Goal: Task Accomplishment & Management: Use online tool/utility

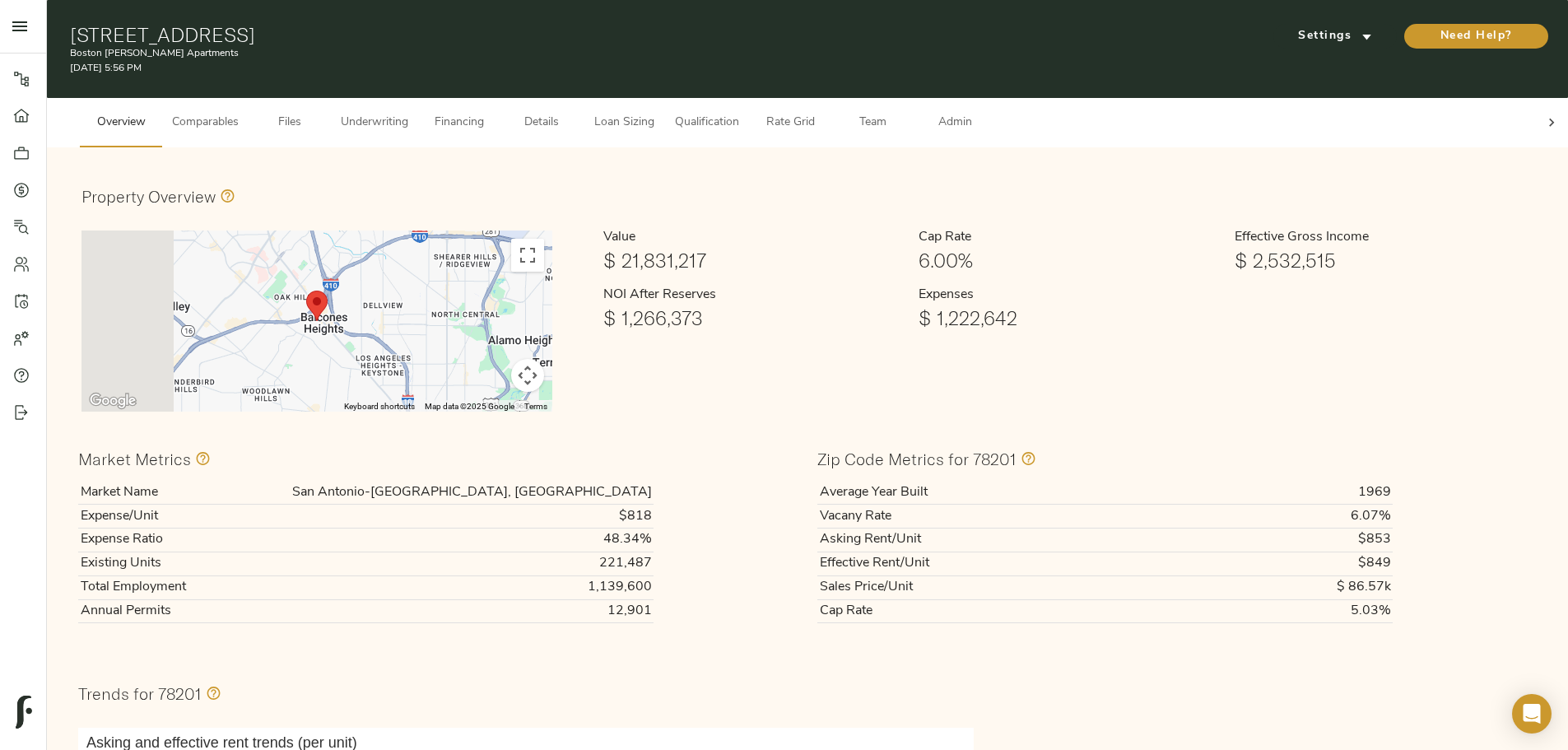
click at [418, 121] on button "Underwriting" at bounding box center [375, 122] width 88 height 49
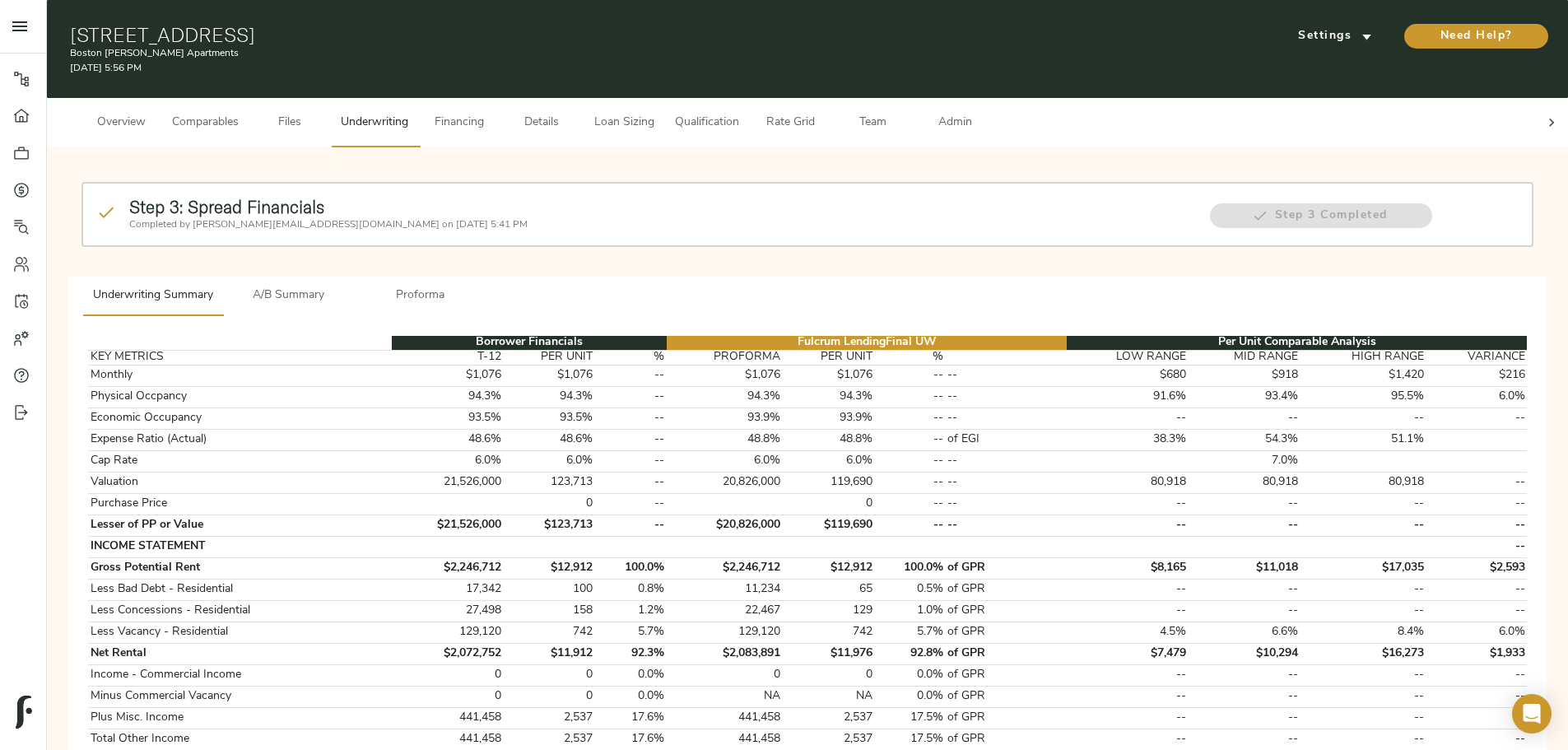
click at [239, 116] on span "Comparables" at bounding box center [206, 123] width 67 height 20
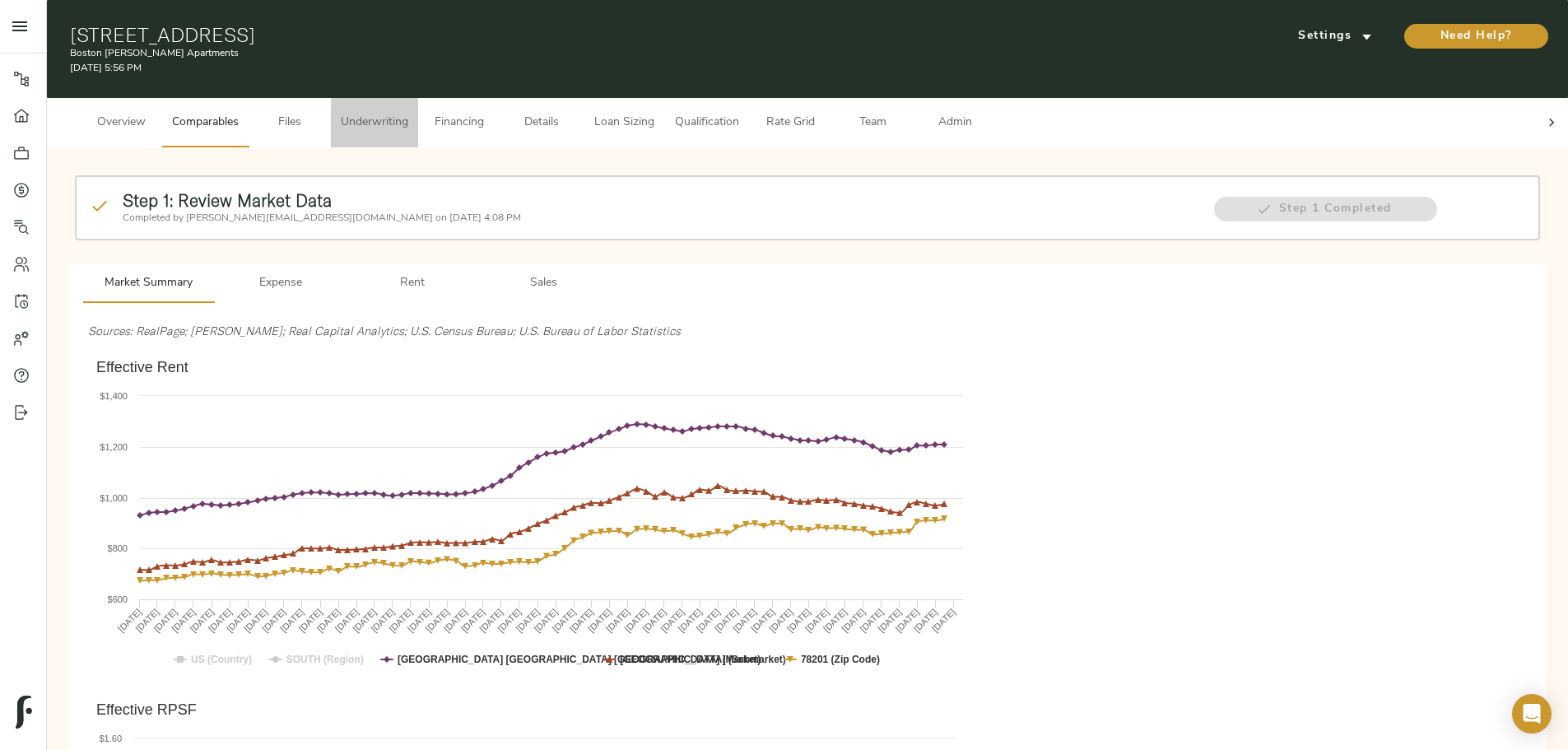
click at [418, 120] on button "Underwriting" at bounding box center [375, 122] width 88 height 49
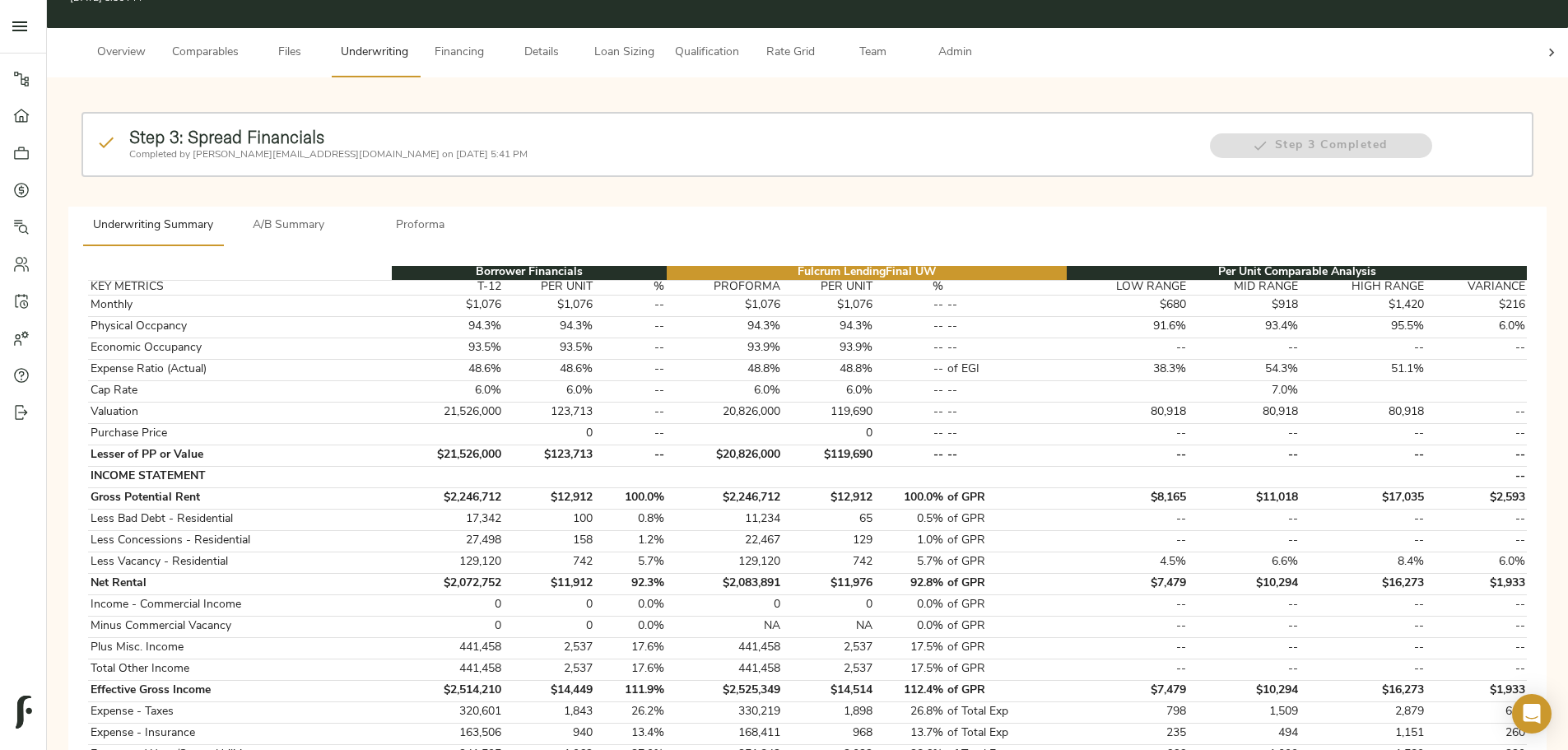
scroll to position [165, 0]
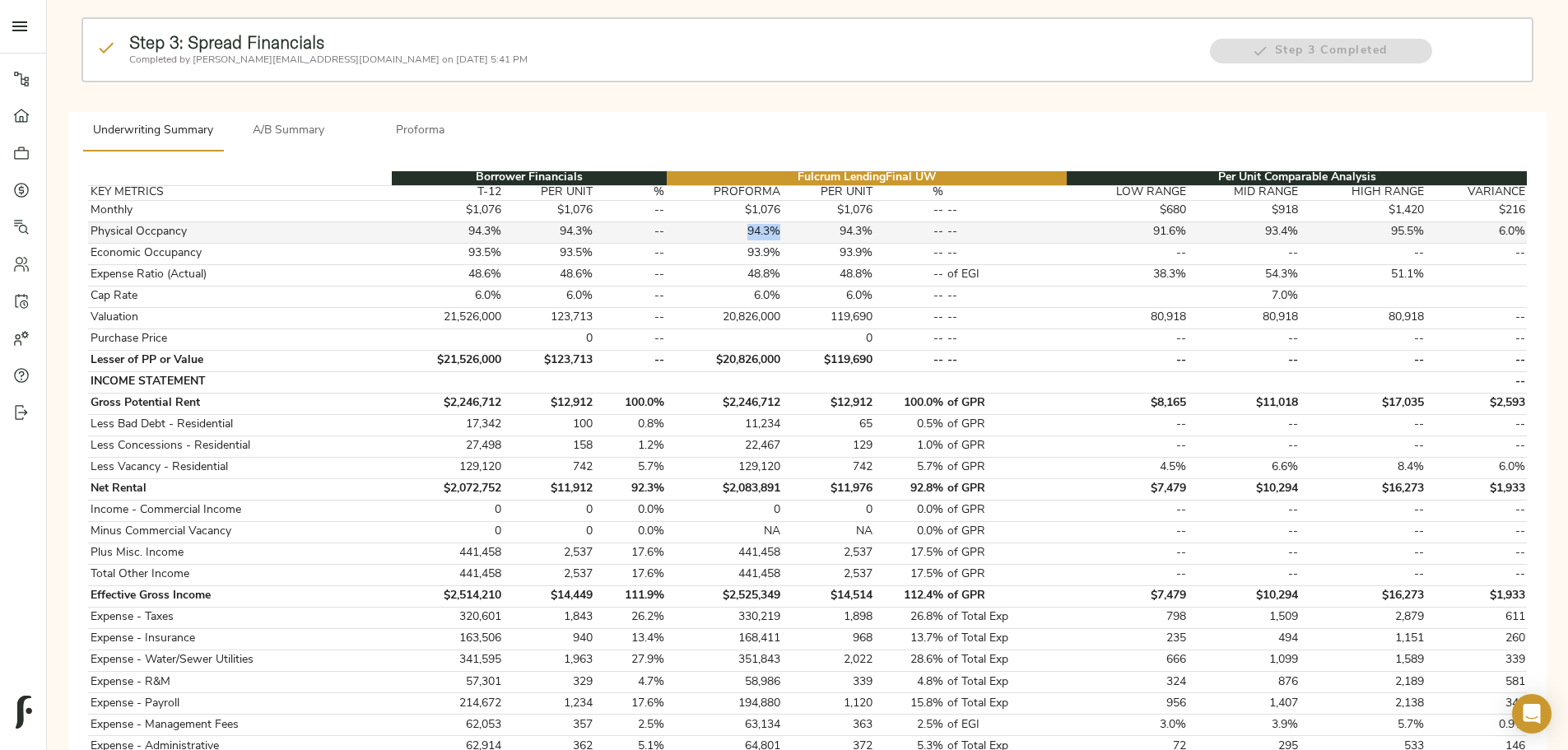
drag, startPoint x: 757, startPoint y: 216, endPoint x: 795, endPoint y: 214, distance: 38.1
click at [783, 222] on td "94.3%" at bounding box center [725, 232] width 116 height 21
drag, startPoint x: 758, startPoint y: 211, endPoint x: 803, endPoint y: 213, distance: 45.0
click at [803, 222] on tr "Physical Occpancy 94.3% 94.3% -- 94.3% 94.3% -- -- 91.6% 93.4% 95.5% 6.0%" at bounding box center [808, 232] width 1439 height 21
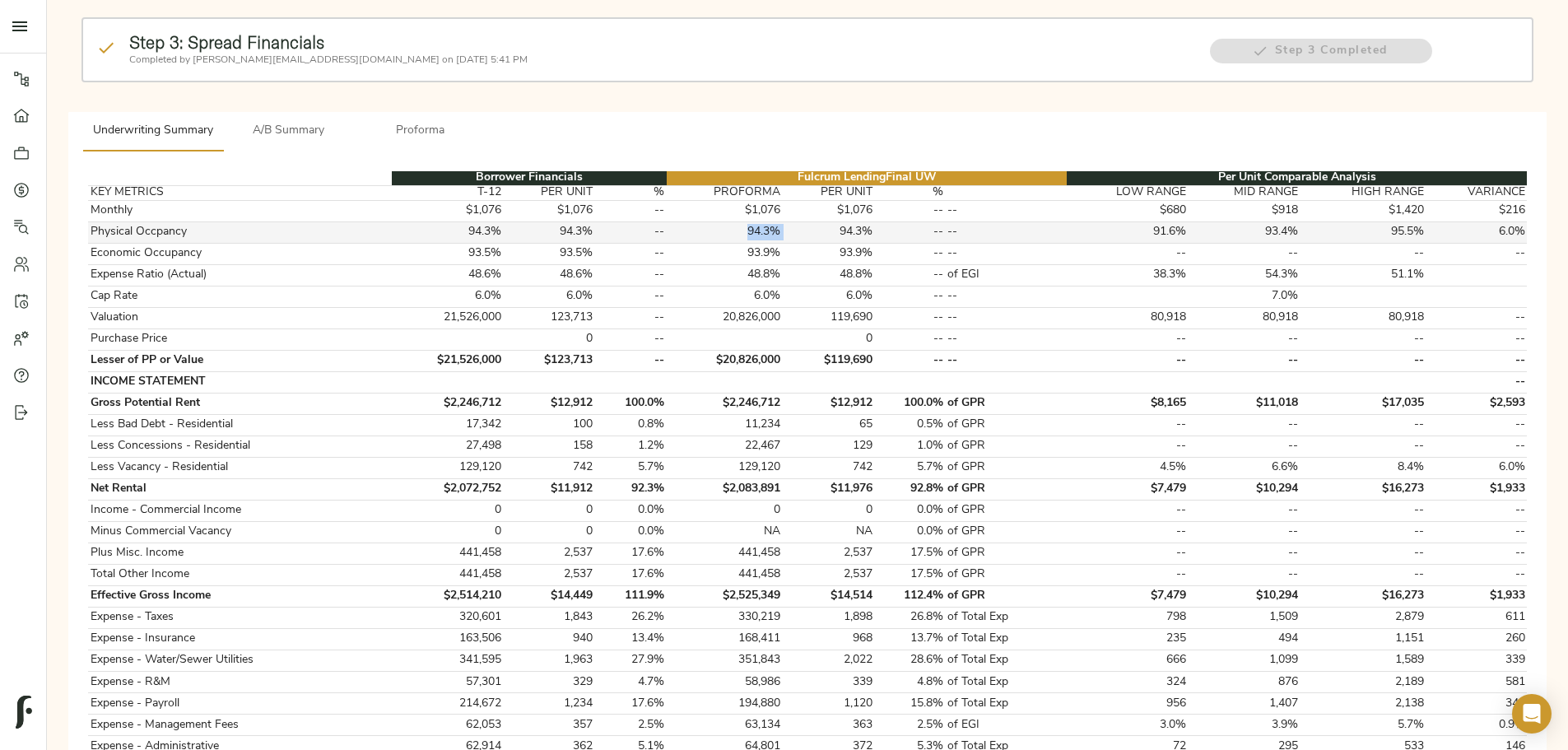
click at [803, 222] on td "94.3%" at bounding box center [828, 232] width 91 height 21
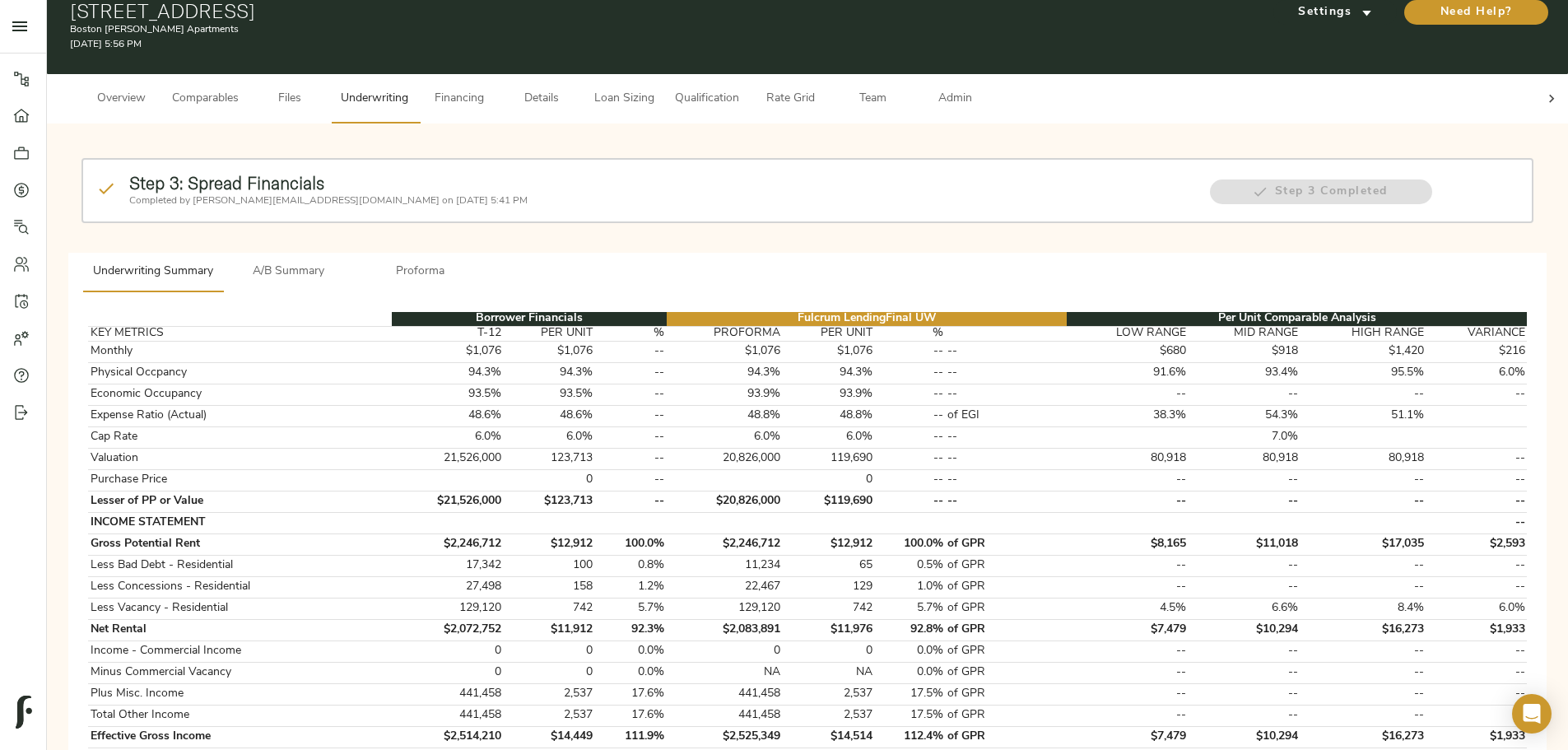
scroll to position [17, 0]
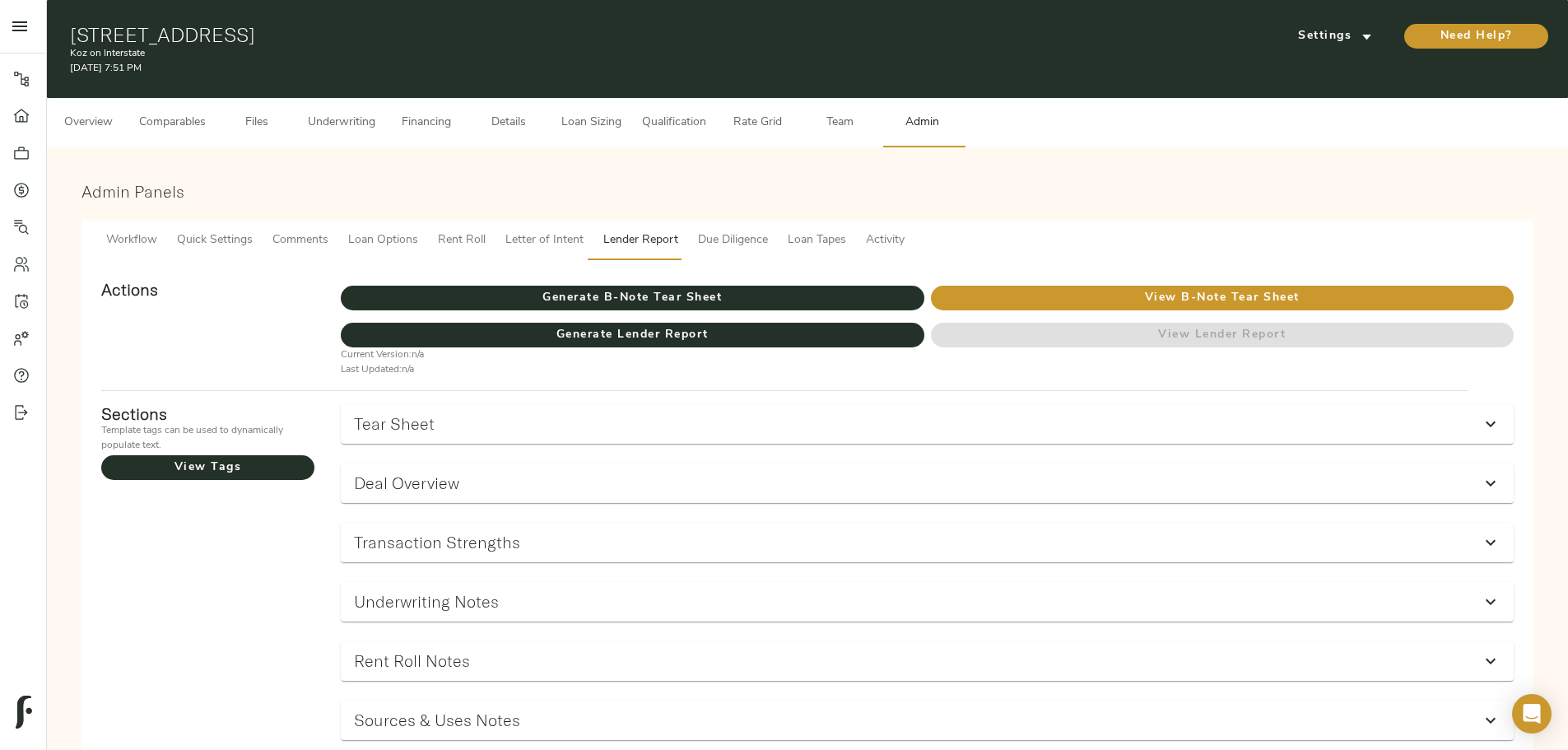
click at [386, 98] on button "Underwriting" at bounding box center [342, 122] width 88 height 49
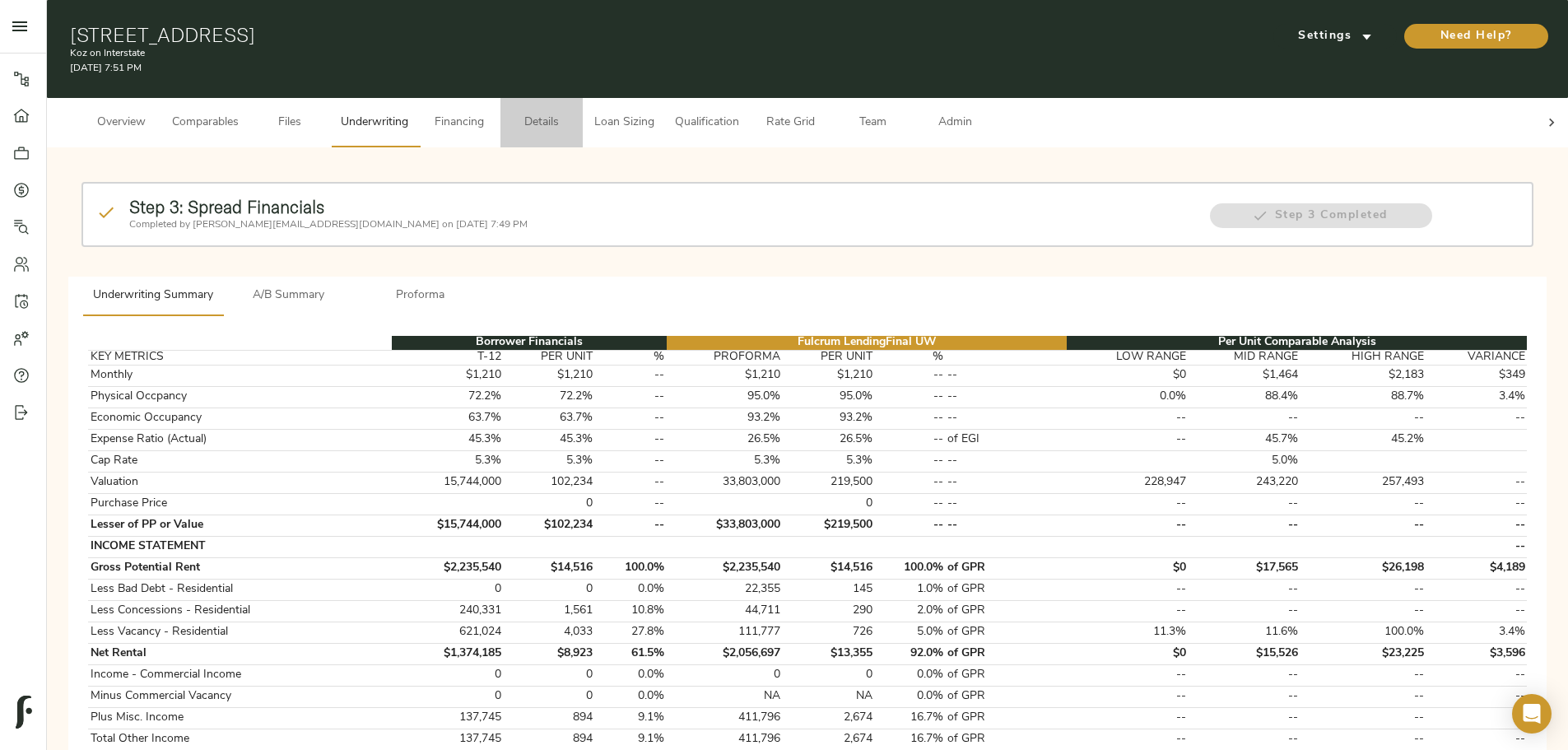
click at [573, 113] on span "Details" at bounding box center [541, 123] width 62 height 20
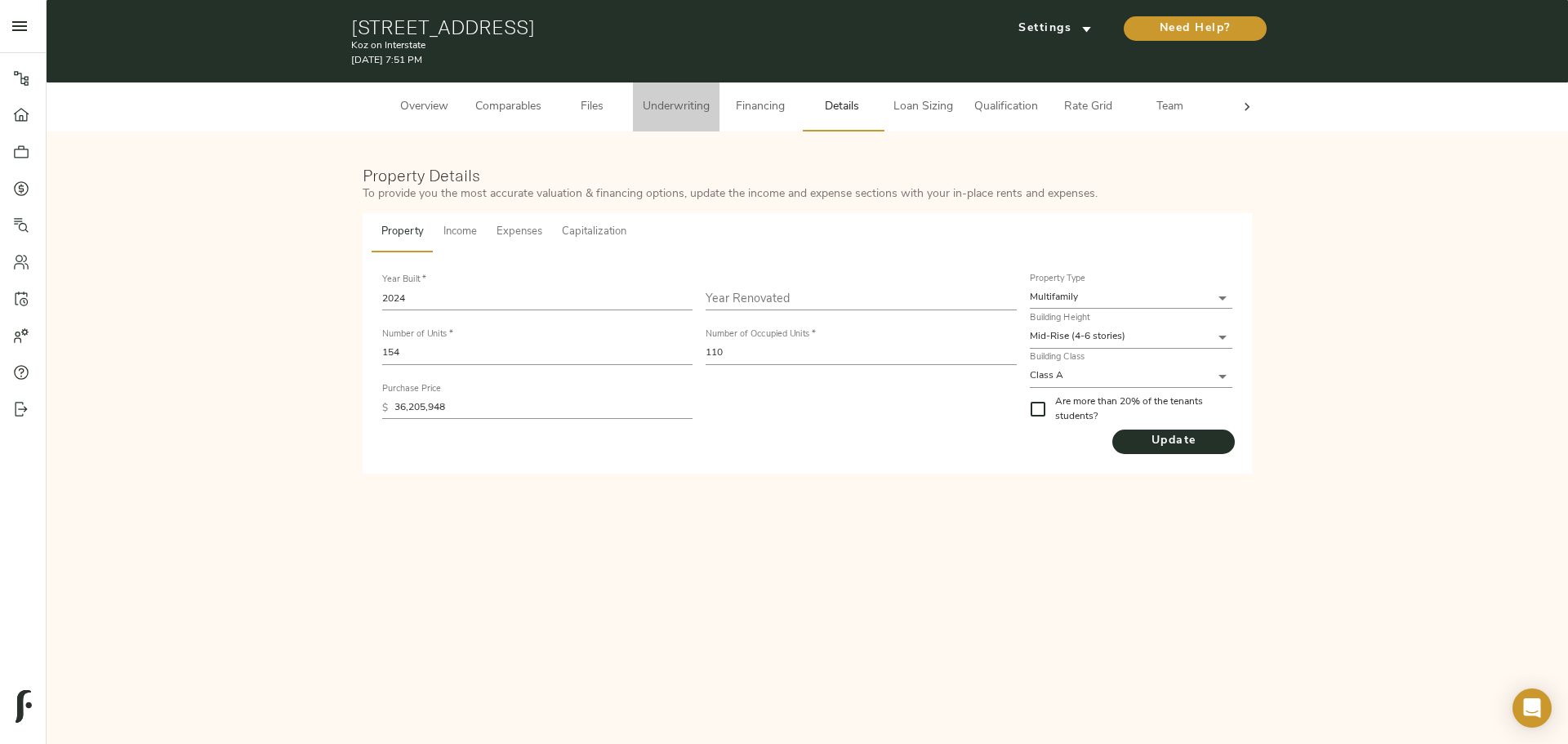
click at [663, 116] on span "Underwriting" at bounding box center [675, 107] width 67 height 20
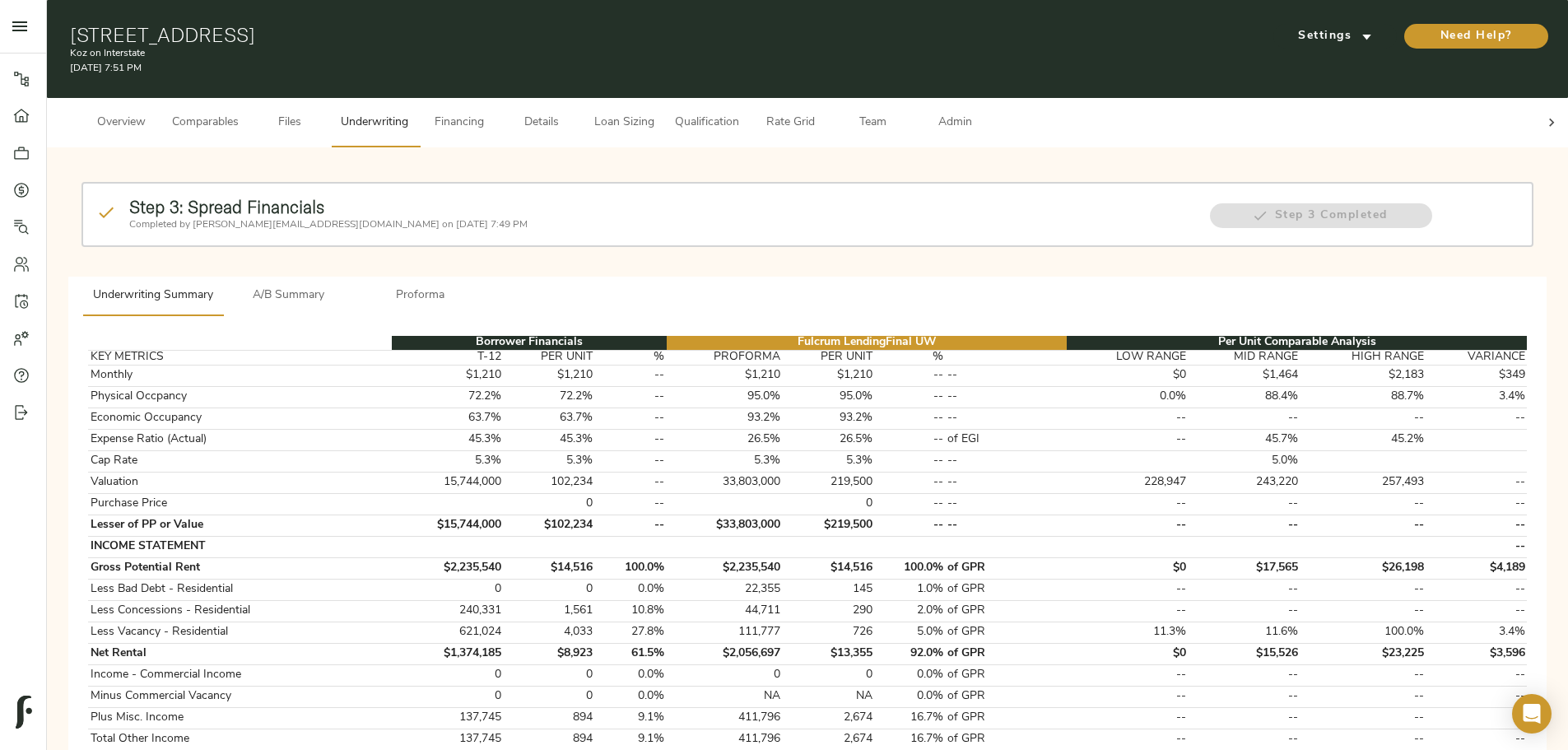
click at [1544, 115] on icon at bounding box center [1552, 123] width 17 height 17
click at [987, 113] on span "Admin" at bounding box center [955, 123] width 62 height 20
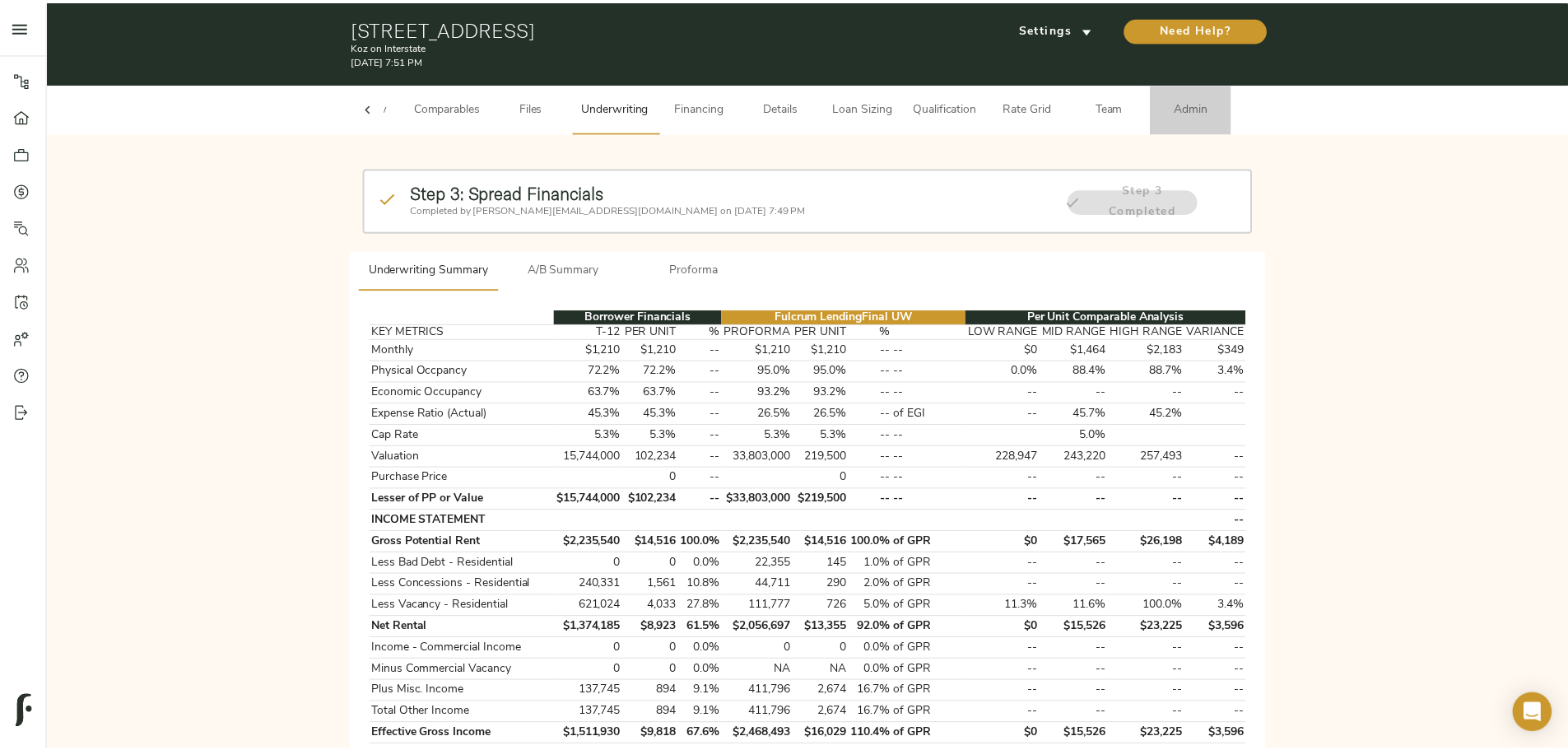
scroll to position [0, 64]
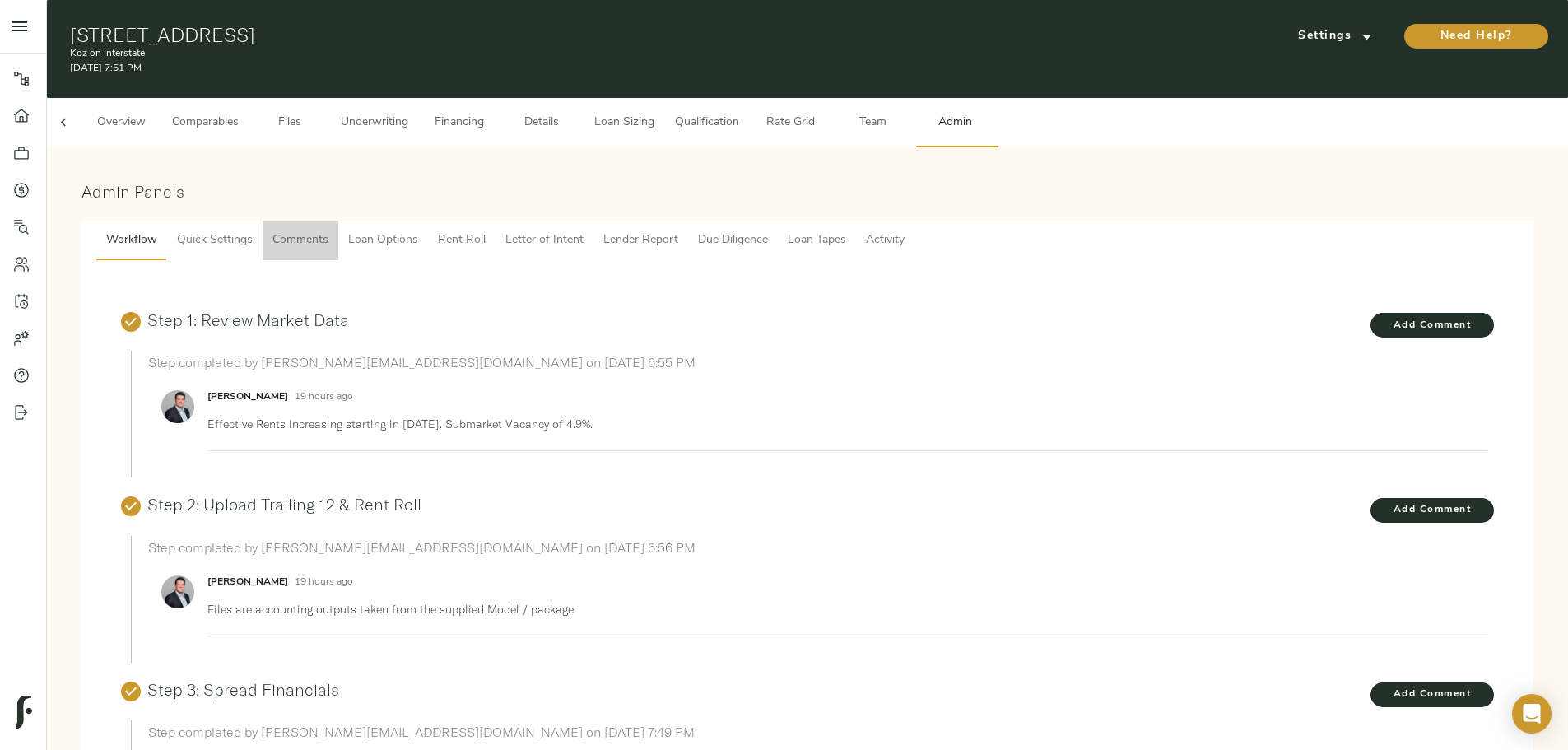
click at [329, 233] on span "Comments" at bounding box center [301, 240] width 56 height 20
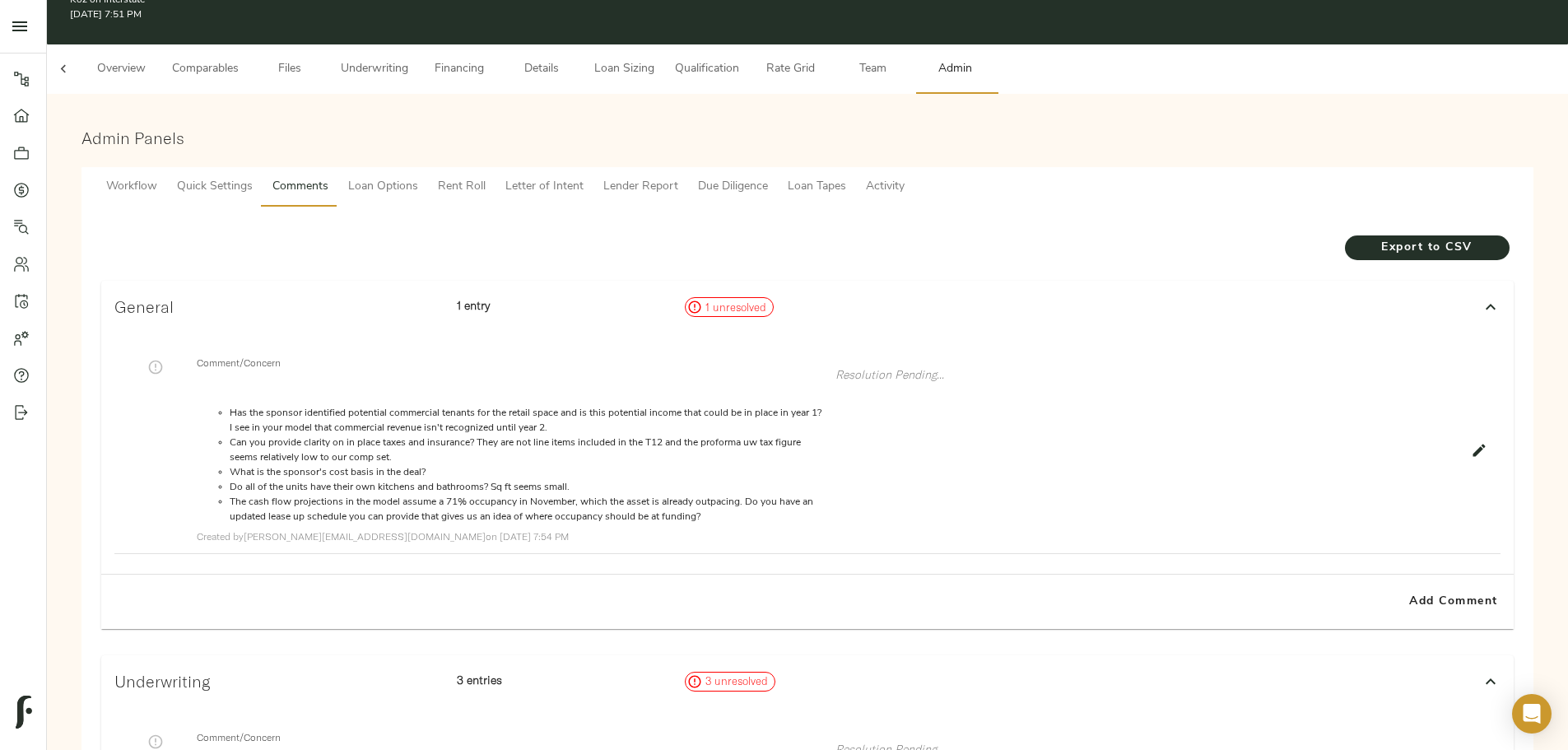
scroll to position [82, 0]
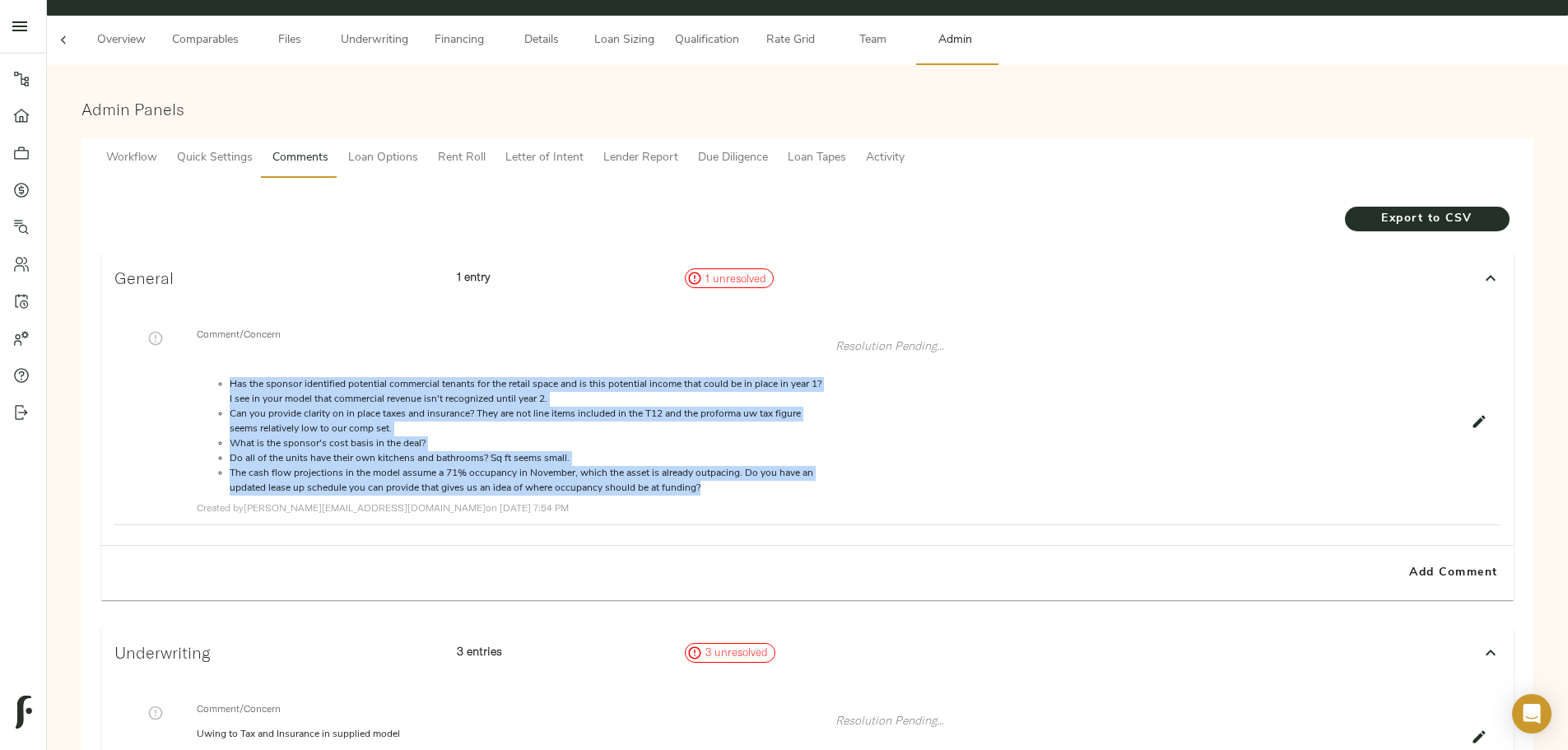
drag, startPoint x: 503, startPoint y: 358, endPoint x: 704, endPoint y: 559, distance: 284.3
click at [704, 499] on div "Comment/Concern Has the sponsor identified potential commercial tenants for the…" at bounding box center [510, 413] width 626 height 173
click at [777, 466] on li "Do all of the units have their own kitchens and bathrooms? Sq ft seems small." at bounding box center [526, 458] width 593 height 15
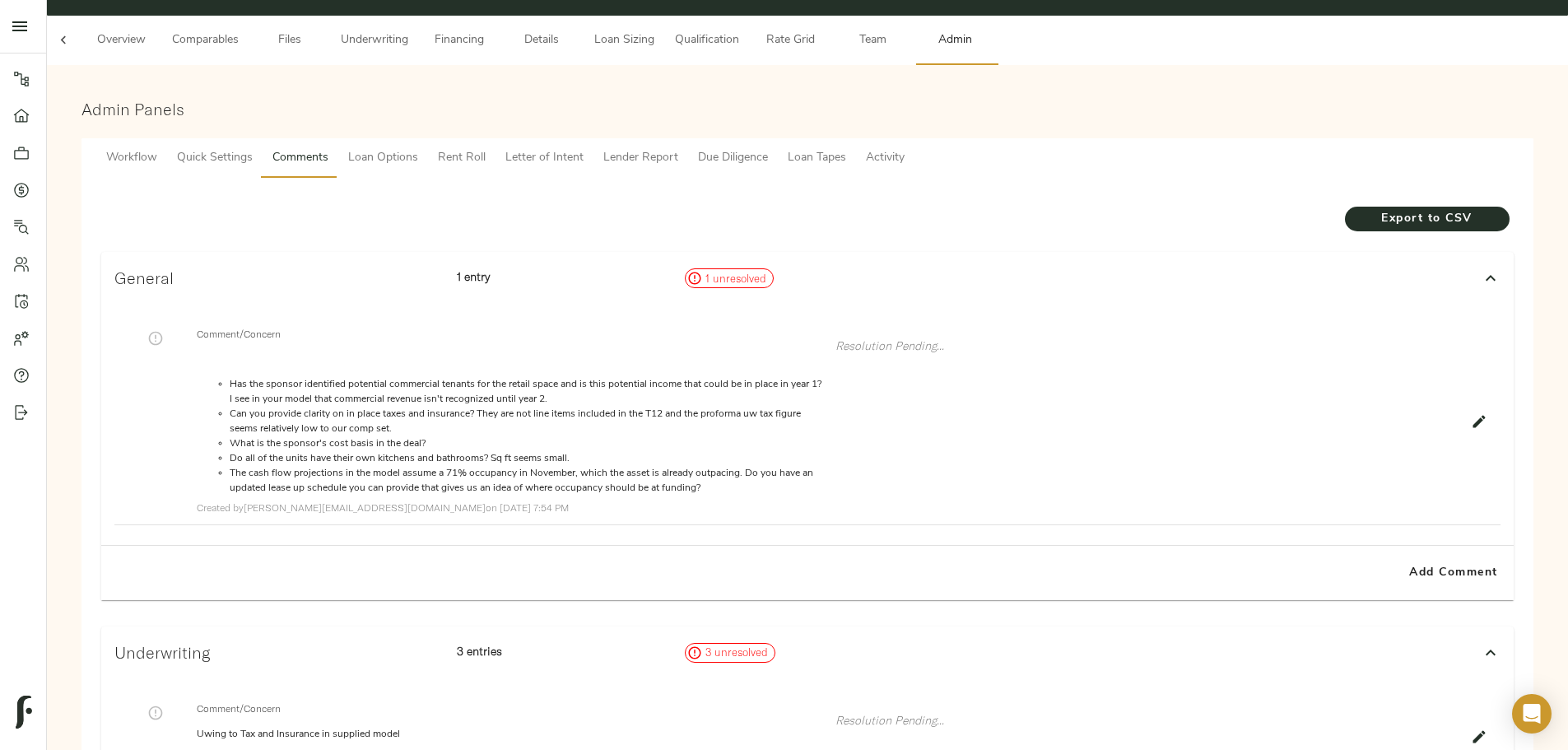
click at [408, 31] on span "Underwriting" at bounding box center [375, 41] width 67 height 20
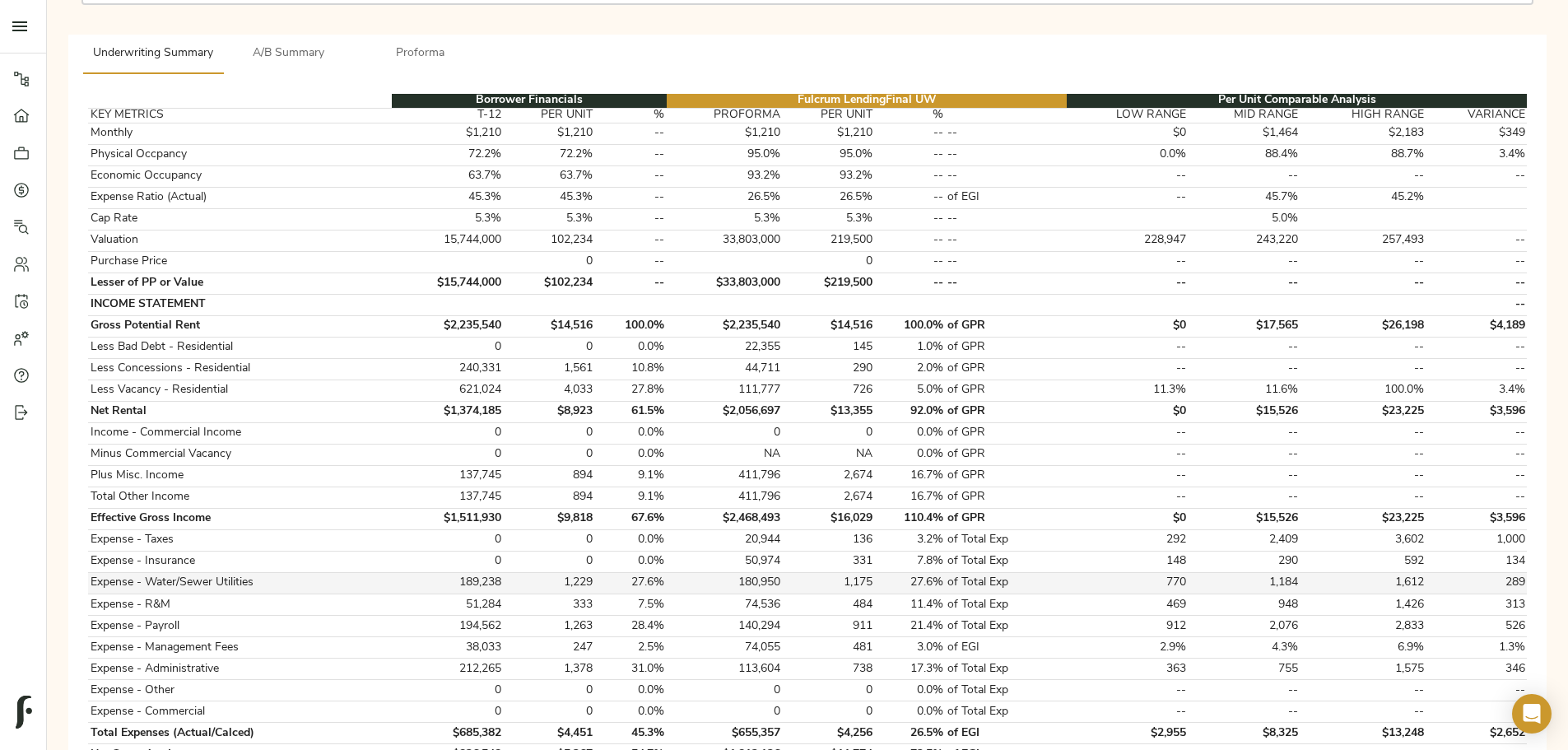
scroll to position [329, 0]
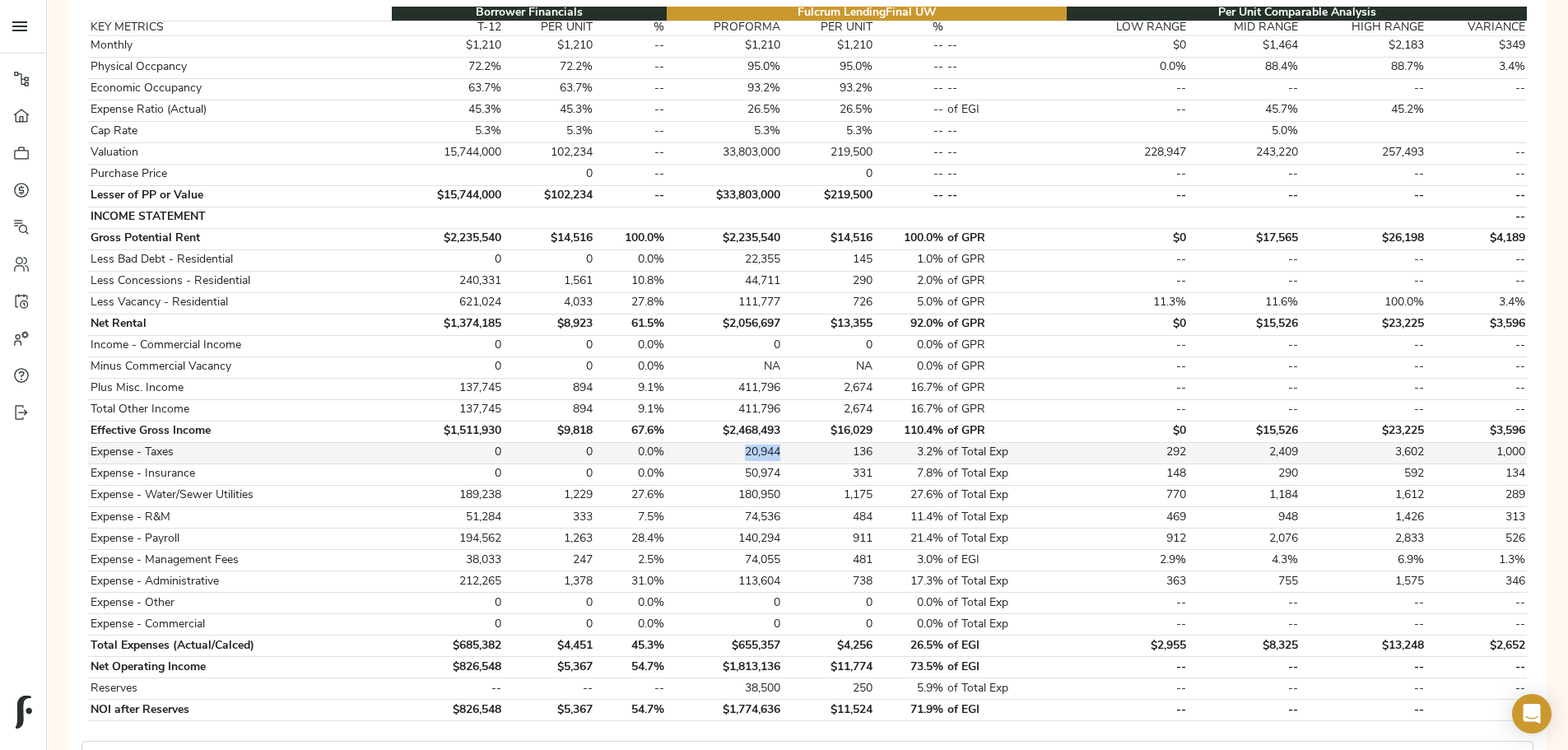
drag, startPoint x: 758, startPoint y: 435, endPoint x: 798, endPoint y: 439, distance: 40.2
click at [783, 443] on td "20,944" at bounding box center [725, 453] width 116 height 21
click at [825, 443] on td "136" at bounding box center [828, 453] width 91 height 21
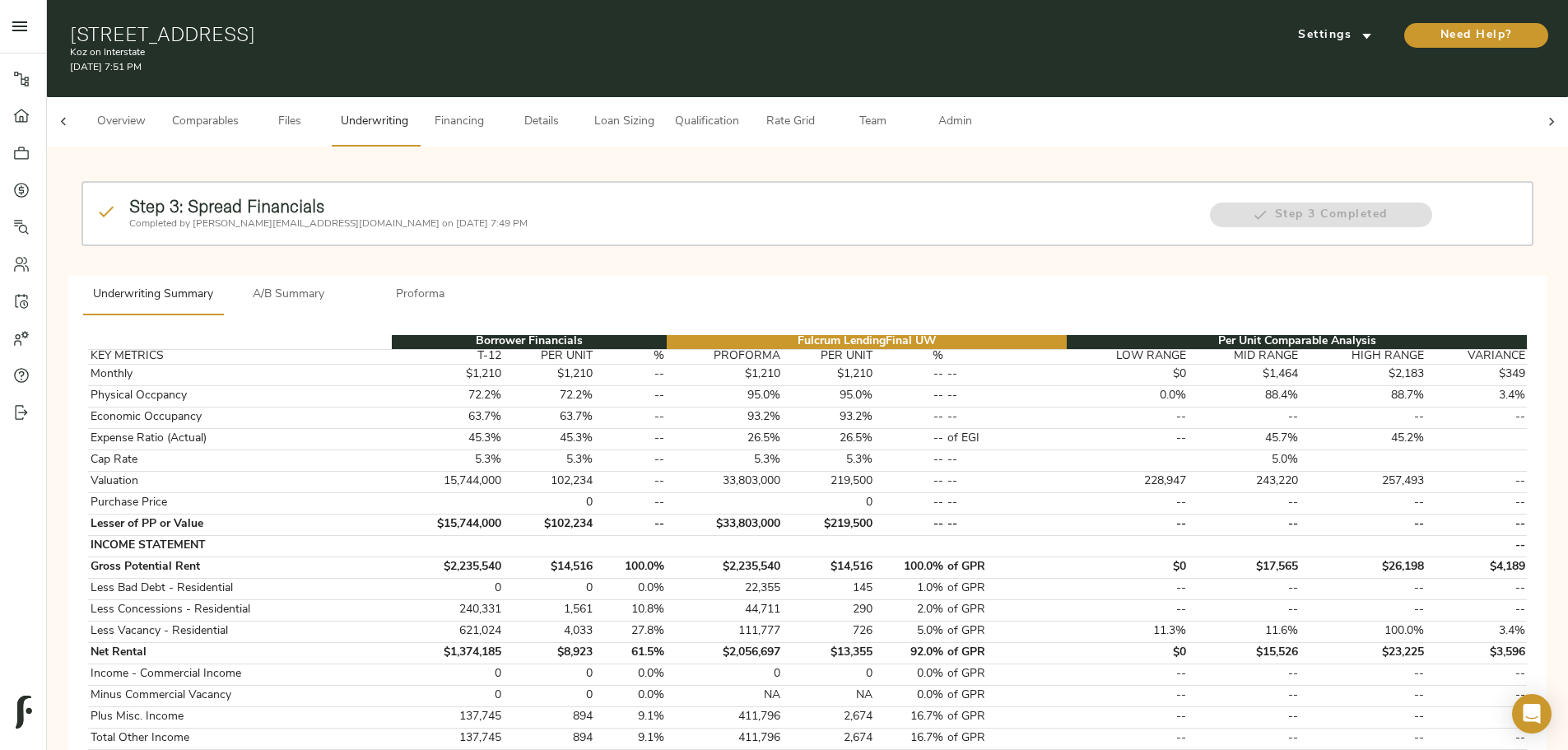
scroll to position [0, 0]
click at [573, 113] on span "Details" at bounding box center [541, 123] width 62 height 20
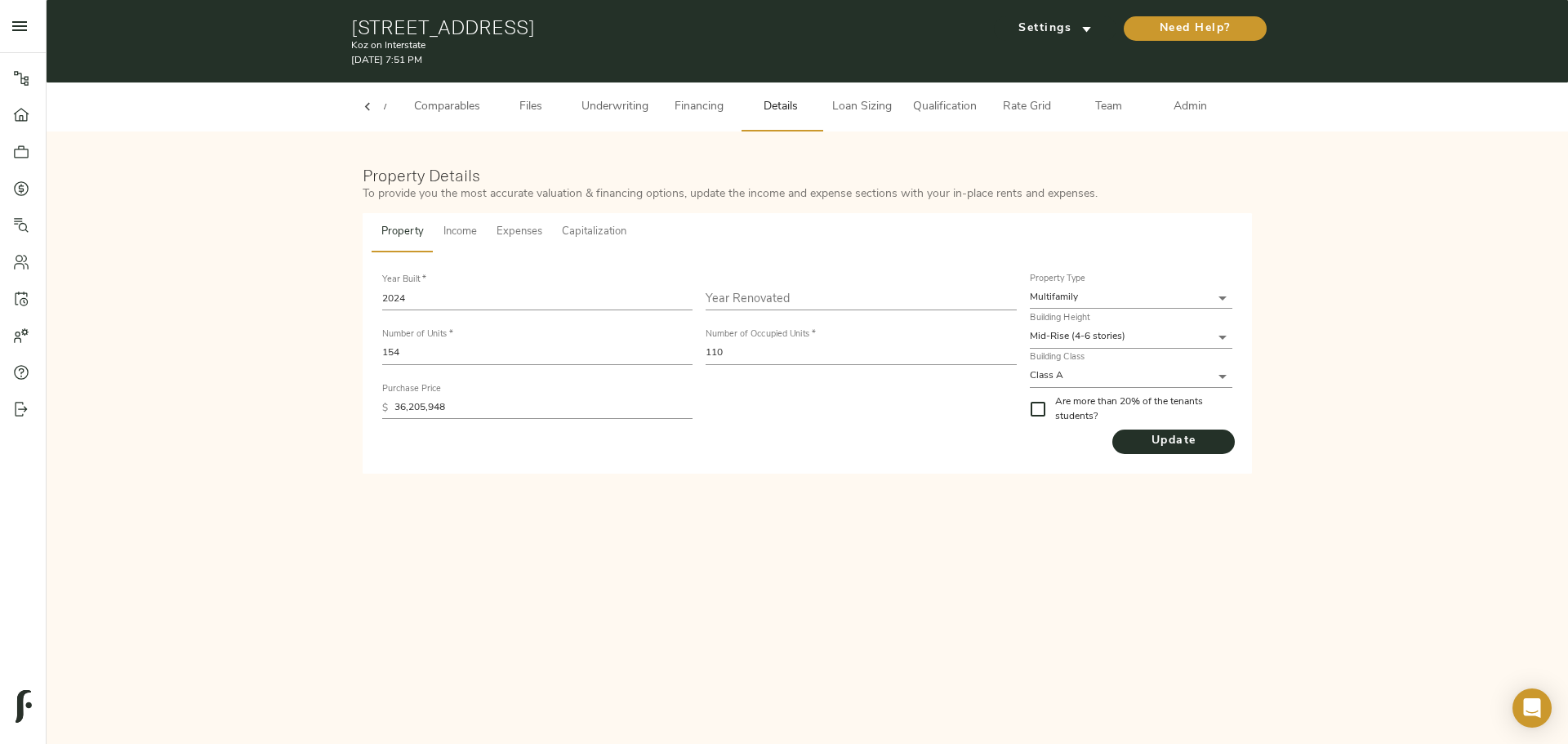
click at [453, 219] on button "Income" at bounding box center [459, 233] width 53 height 39
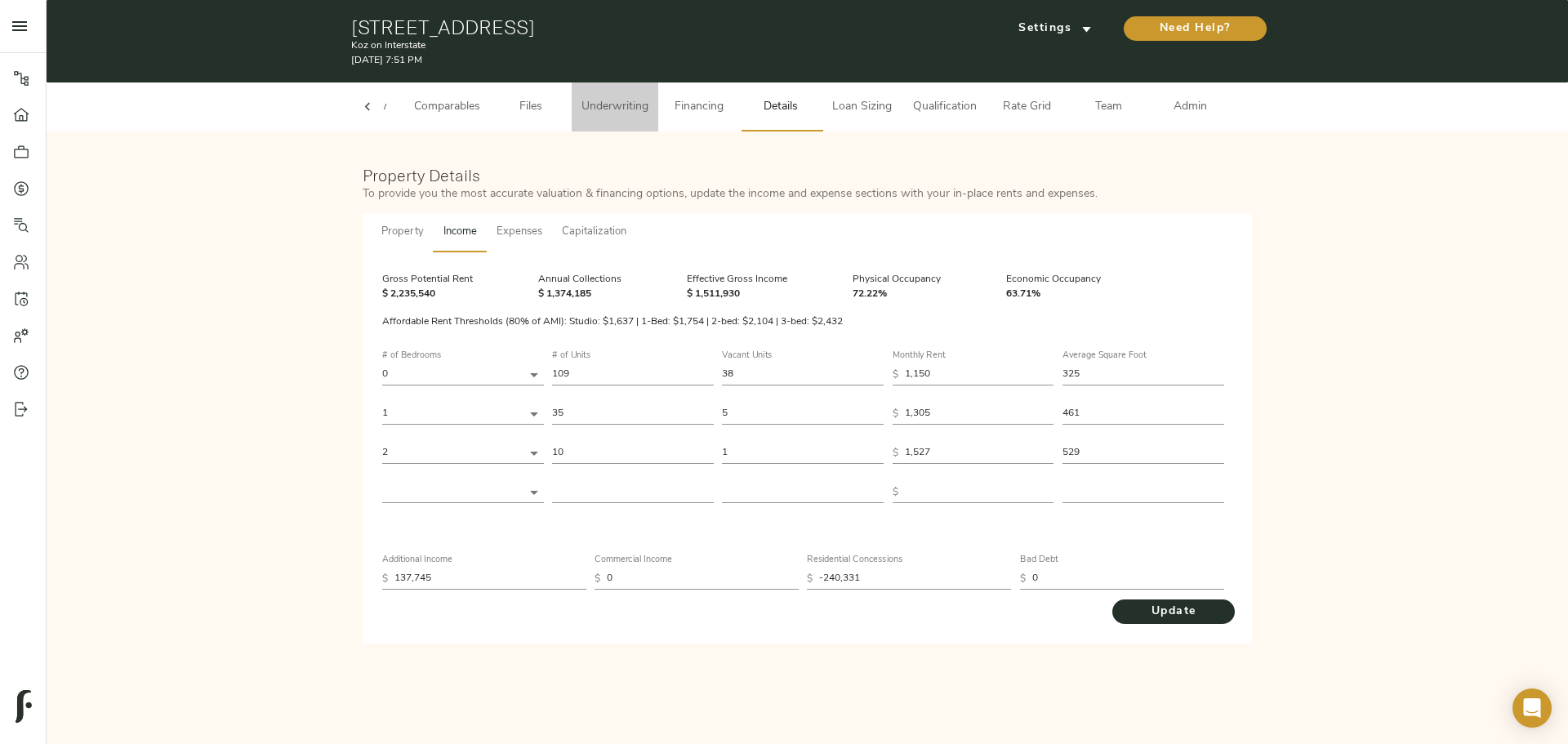
click at [622, 105] on span "Underwriting" at bounding box center [614, 107] width 67 height 20
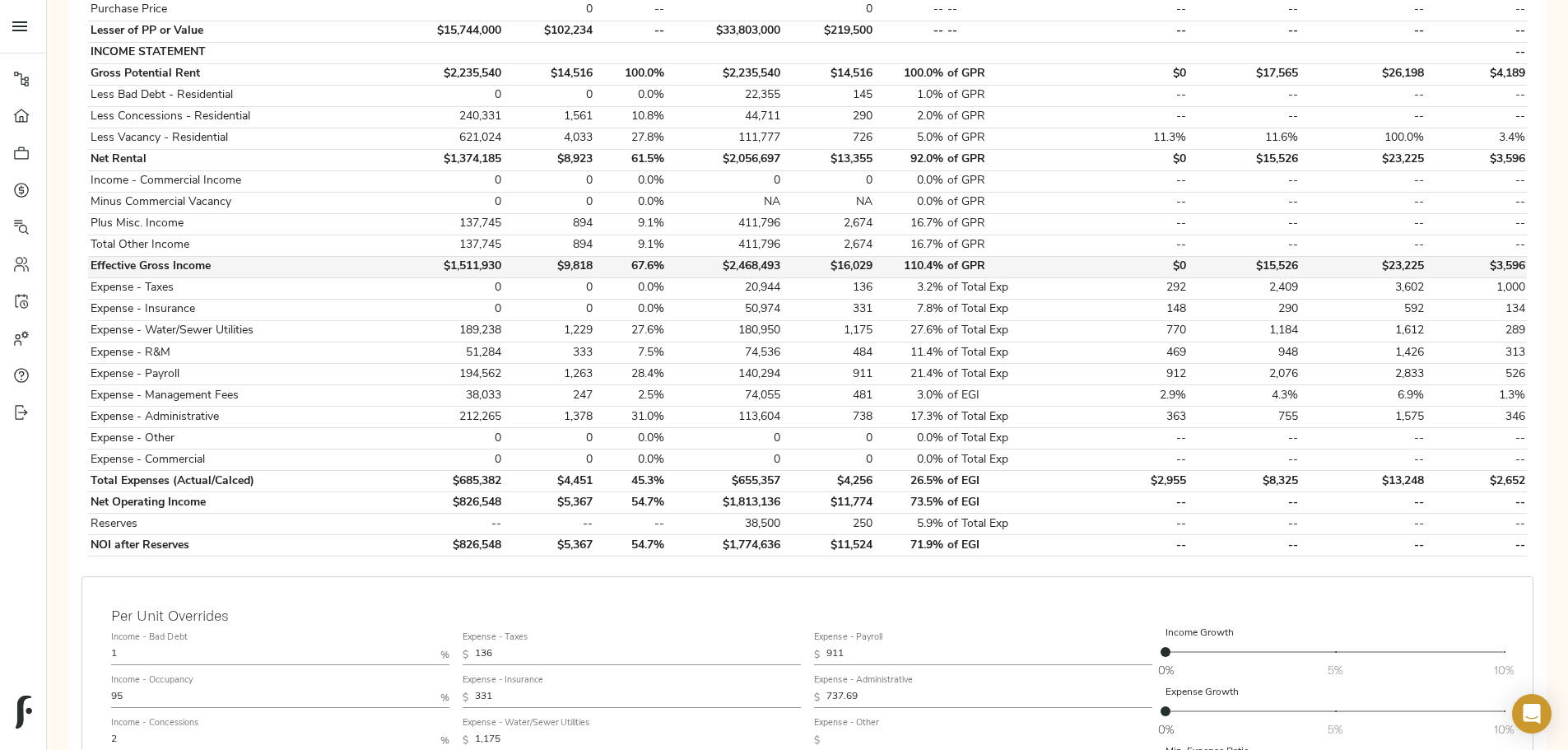
scroll to position [412, 0]
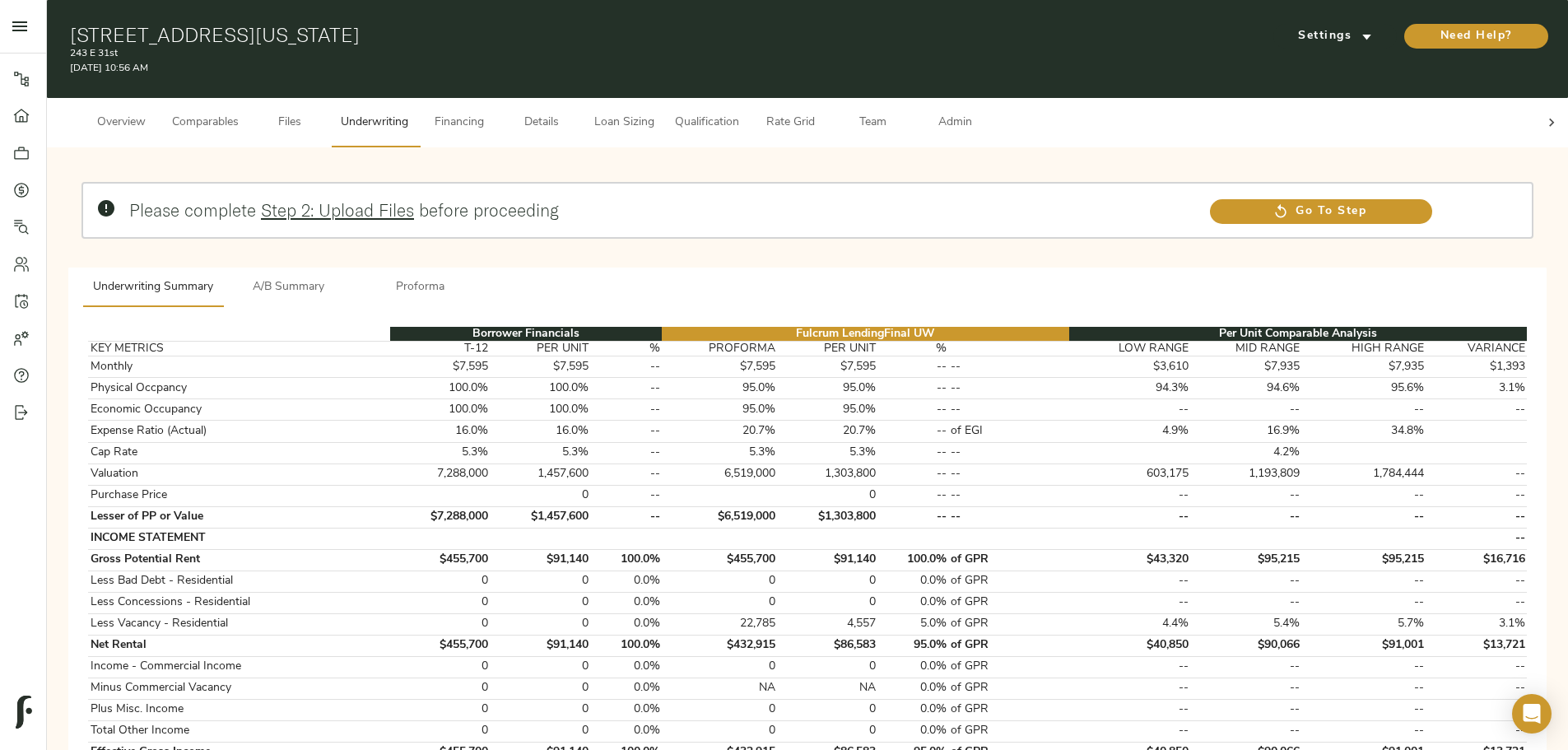
click at [573, 113] on span "Details" at bounding box center [541, 123] width 62 height 20
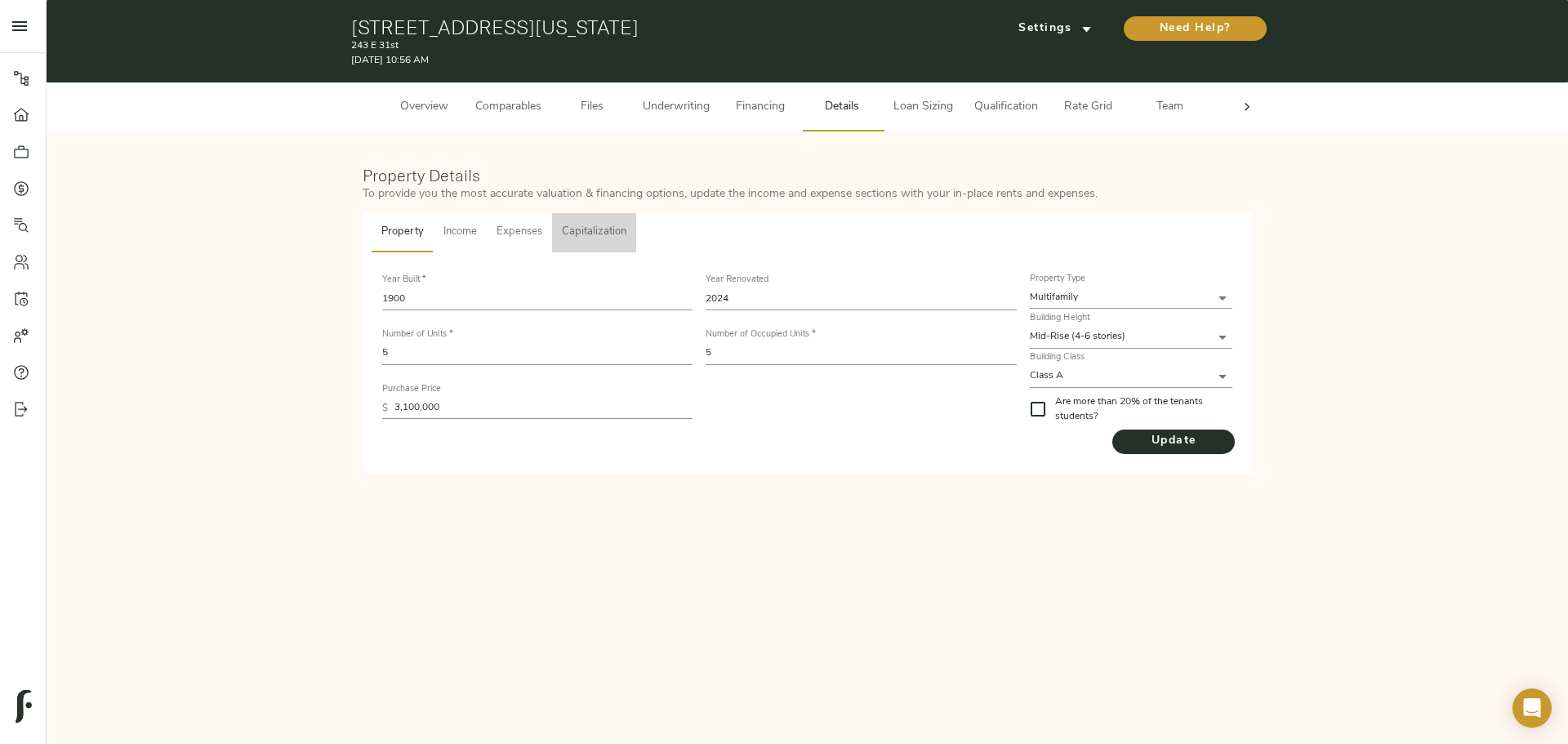
click at [593, 233] on span "Capitalization" at bounding box center [594, 232] width 65 height 18
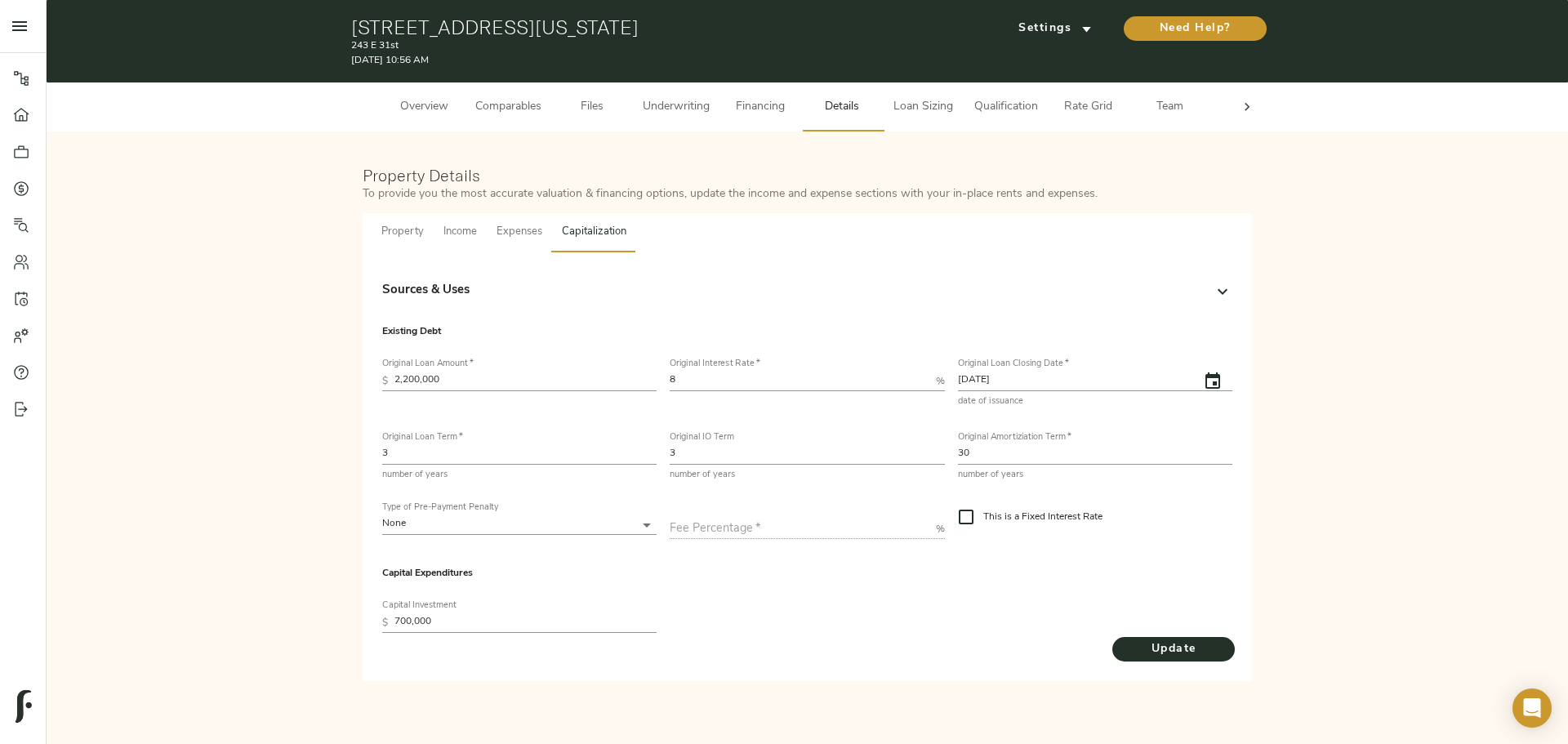
click at [494, 271] on div "Sources & Uses Sources Basis Proceeds $3,600,400 Original Purchase Price 3,100,…" at bounding box center [808, 291] width 863 height 53
click at [493, 287] on div "Sources & Uses" at bounding box center [793, 291] width 820 height 18
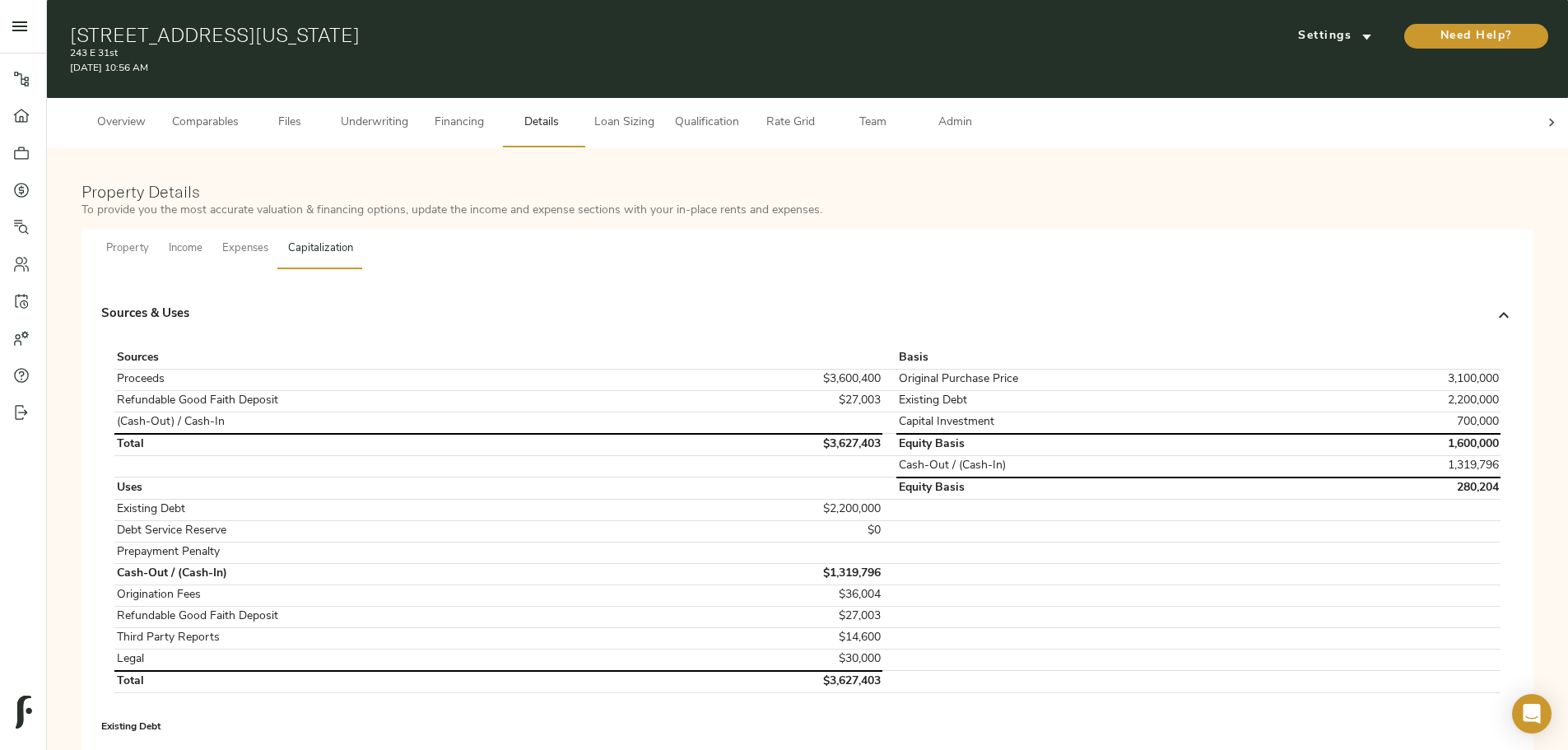
click at [408, 113] on span "Underwriting" at bounding box center [375, 123] width 67 height 20
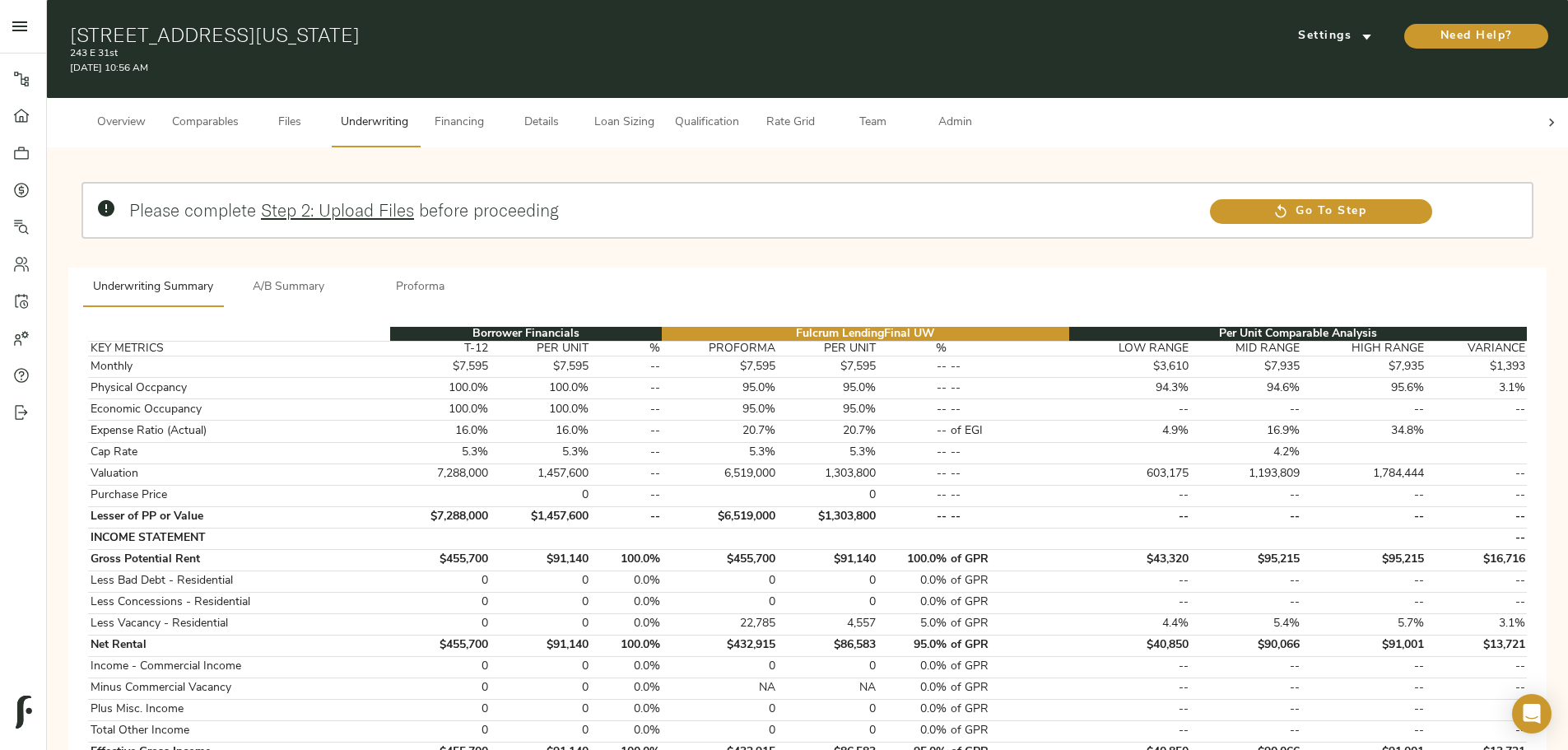
click at [477, 278] on span "Proforma" at bounding box center [420, 288] width 112 height 20
